Goal: Obtain resource: Obtain resource

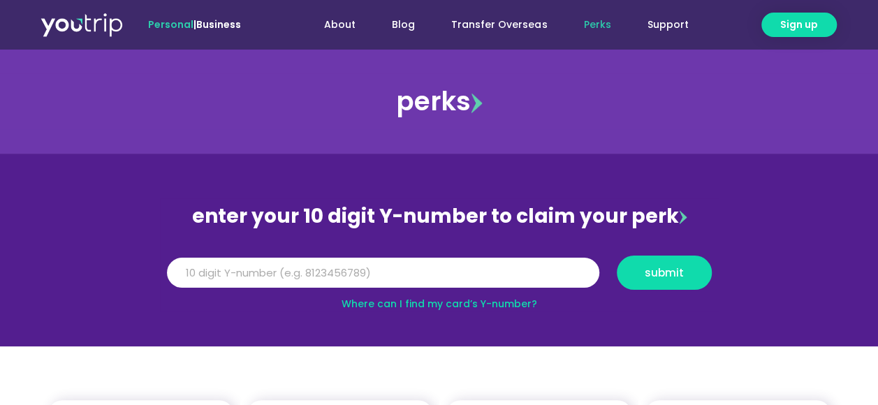
click at [450, 304] on link "Where can I find my card’s Y-number?" at bounding box center [439, 304] width 196 height 14
drag, startPoint x: 228, startPoint y: 270, endPoint x: 274, endPoint y: 277, distance: 46.5
click at [228, 270] on input "Y Number" at bounding box center [383, 273] width 432 height 31
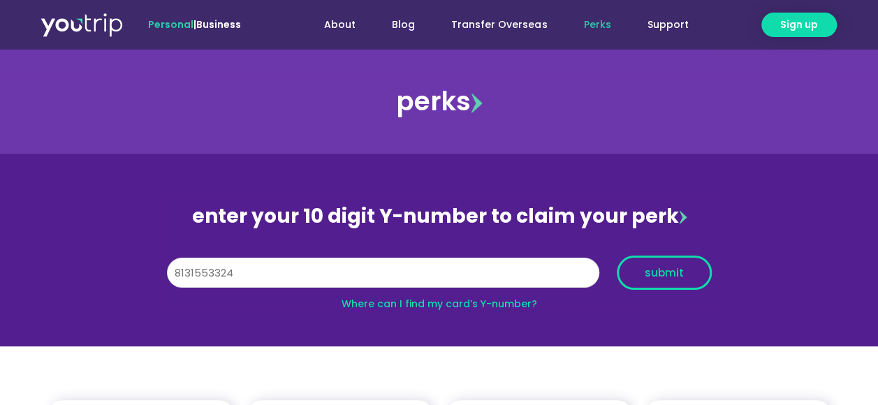
type input "8131553324"
click at [672, 272] on span "submit" at bounding box center [664, 272] width 39 height 10
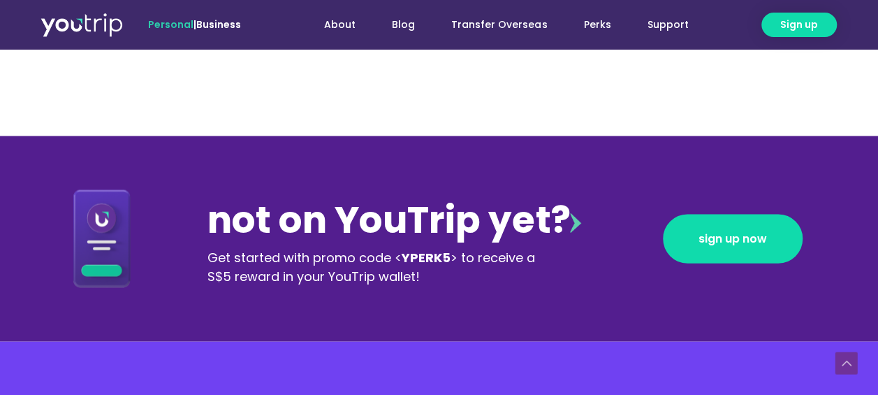
scroll to position [1117, 0]
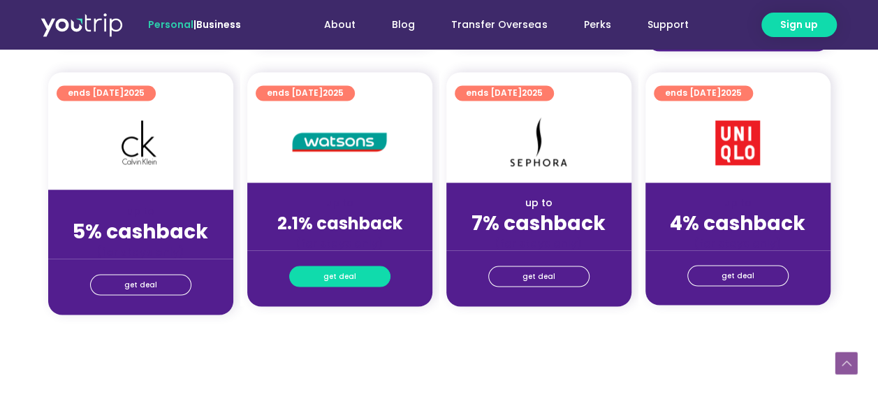
click at [330, 277] on span "get deal" at bounding box center [339, 276] width 33 height 20
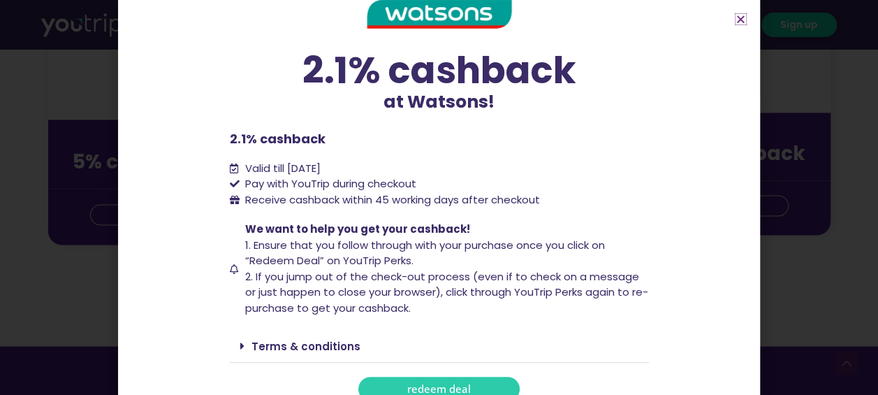
scroll to position [46, 0]
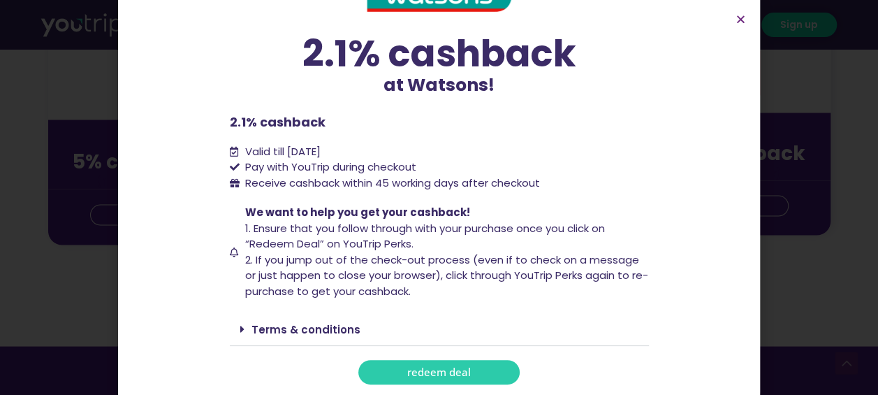
click at [464, 369] on span "redeem deal" at bounding box center [439, 372] width 64 height 10
